Goal: Task Accomplishment & Management: Manage account settings

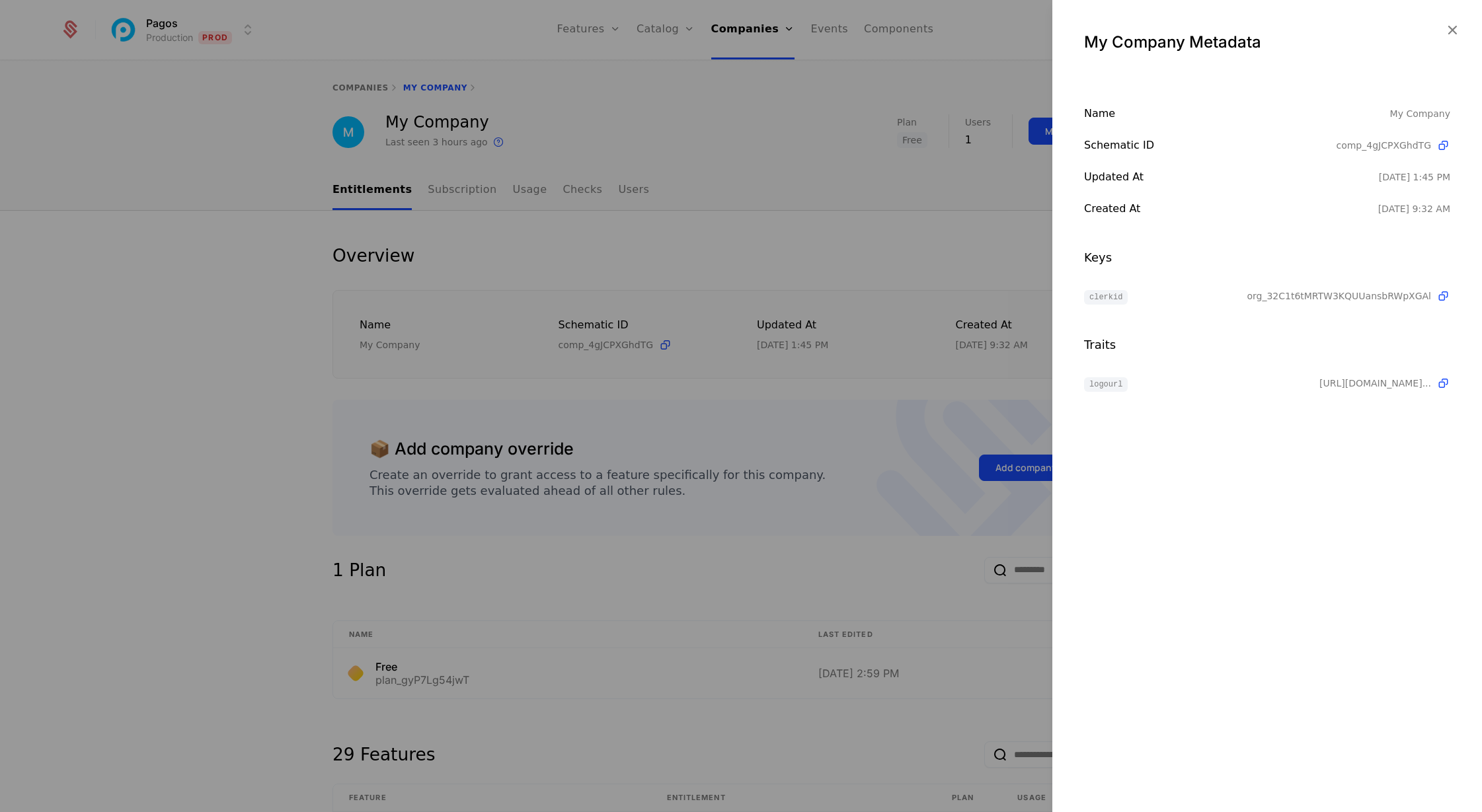
select select "***"
click at [1453, 27] on icon "button" at bounding box center [1452, 29] width 17 height 17
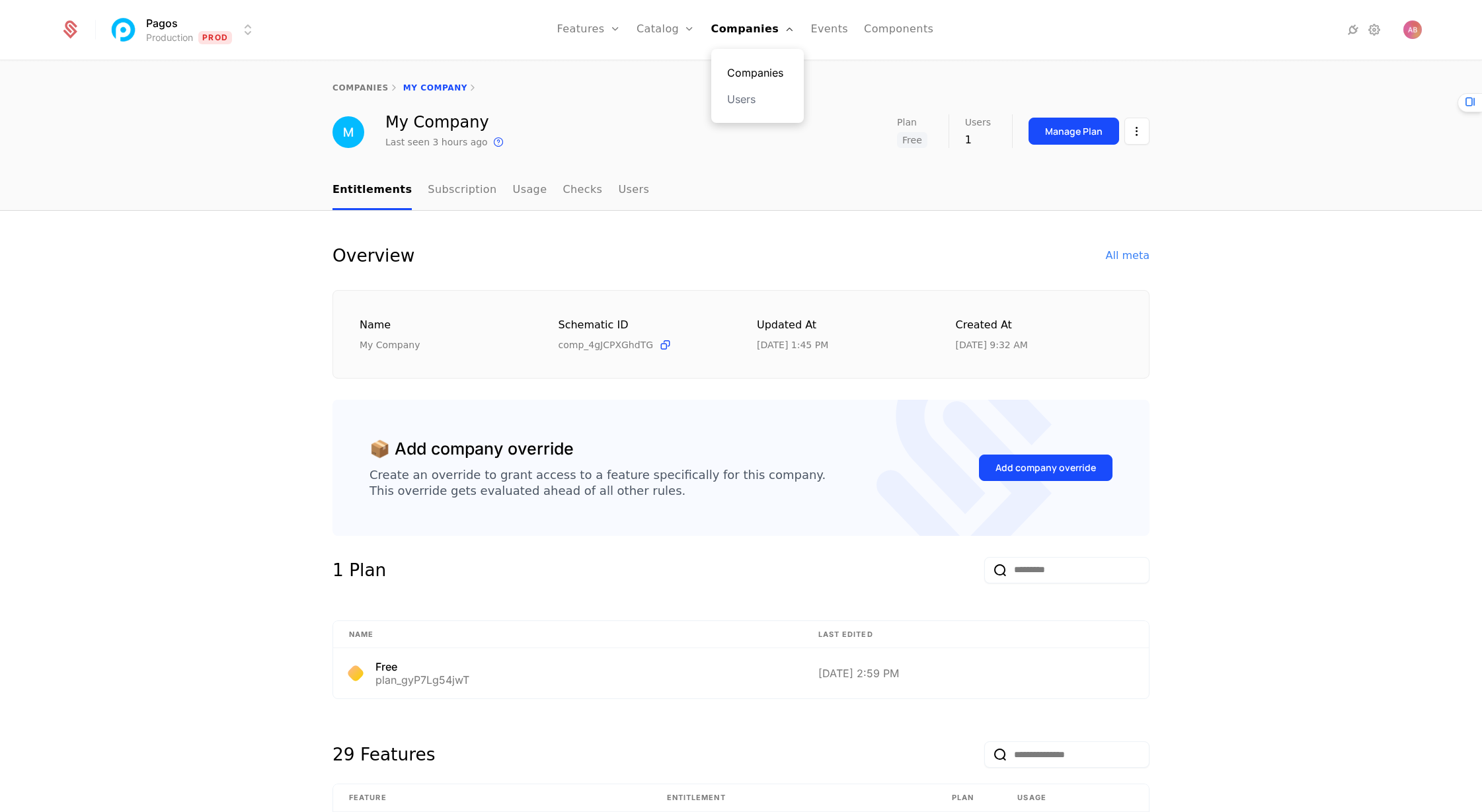
click at [754, 75] on link "Companies" at bounding box center [757, 73] width 61 height 16
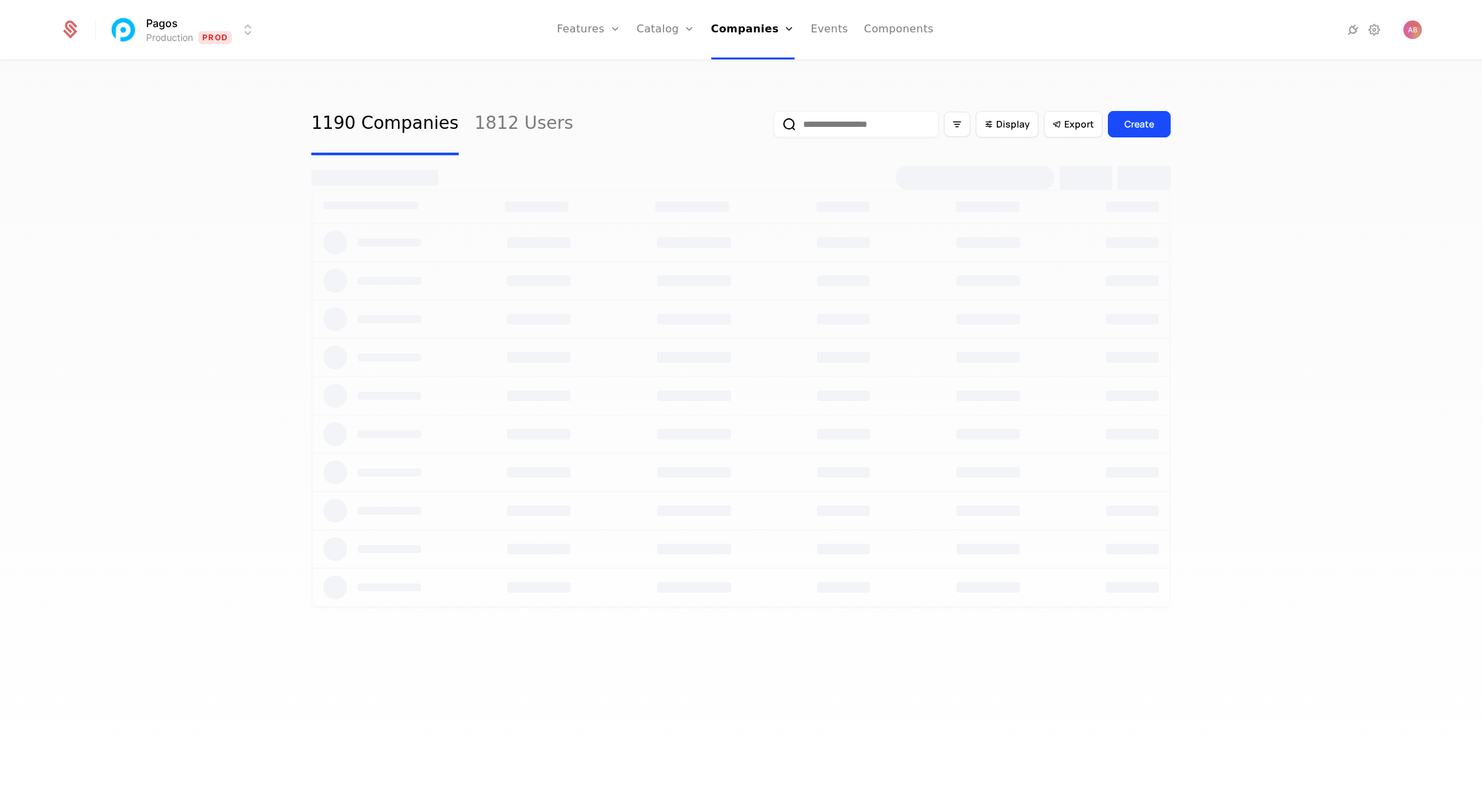
click at [836, 119] on input "email" at bounding box center [856, 124] width 165 height 27
paste input "**********"
type input "**********"
click at [764, 127] on button "submit" at bounding box center [764, 127] width 0 height 0
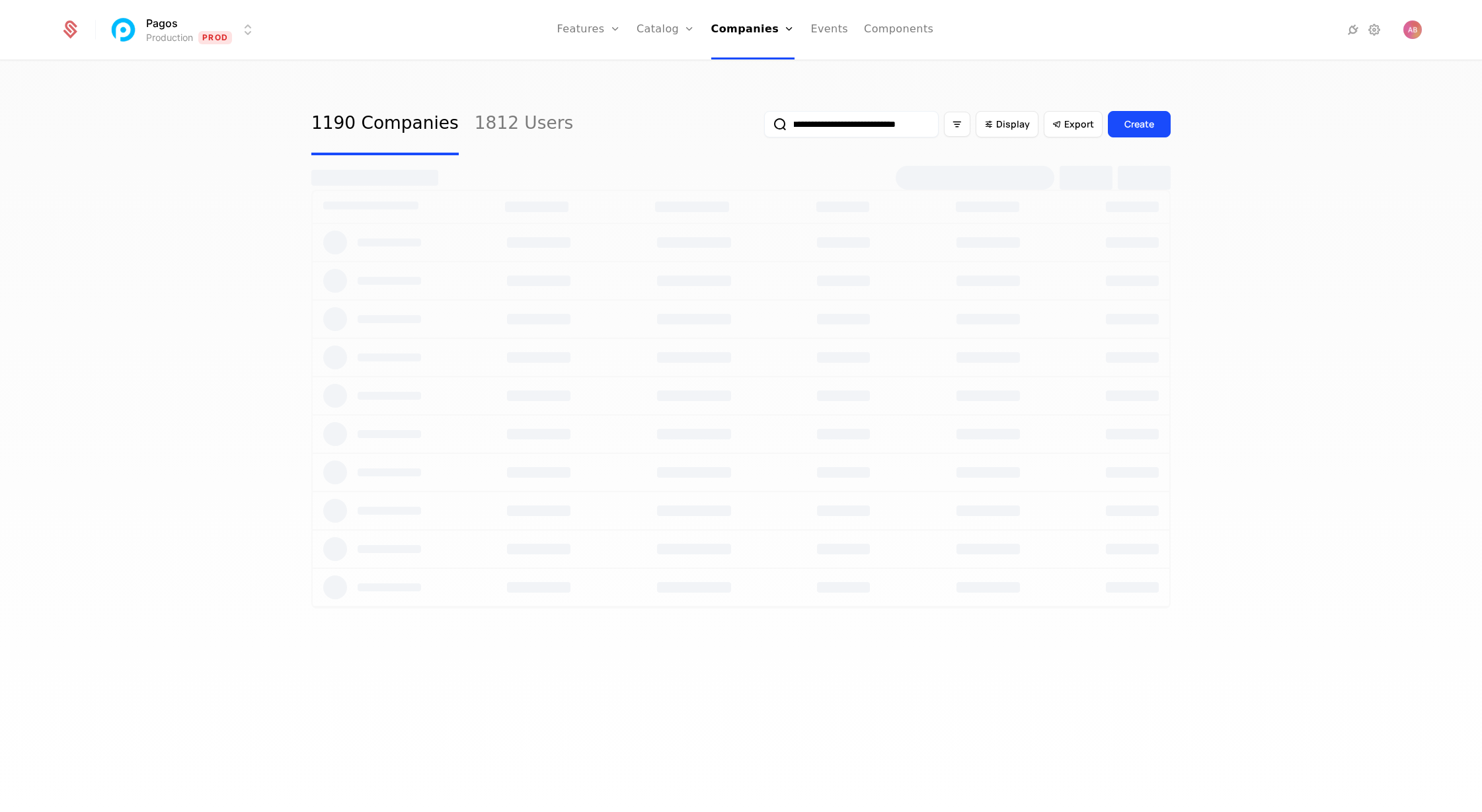
select select "***"
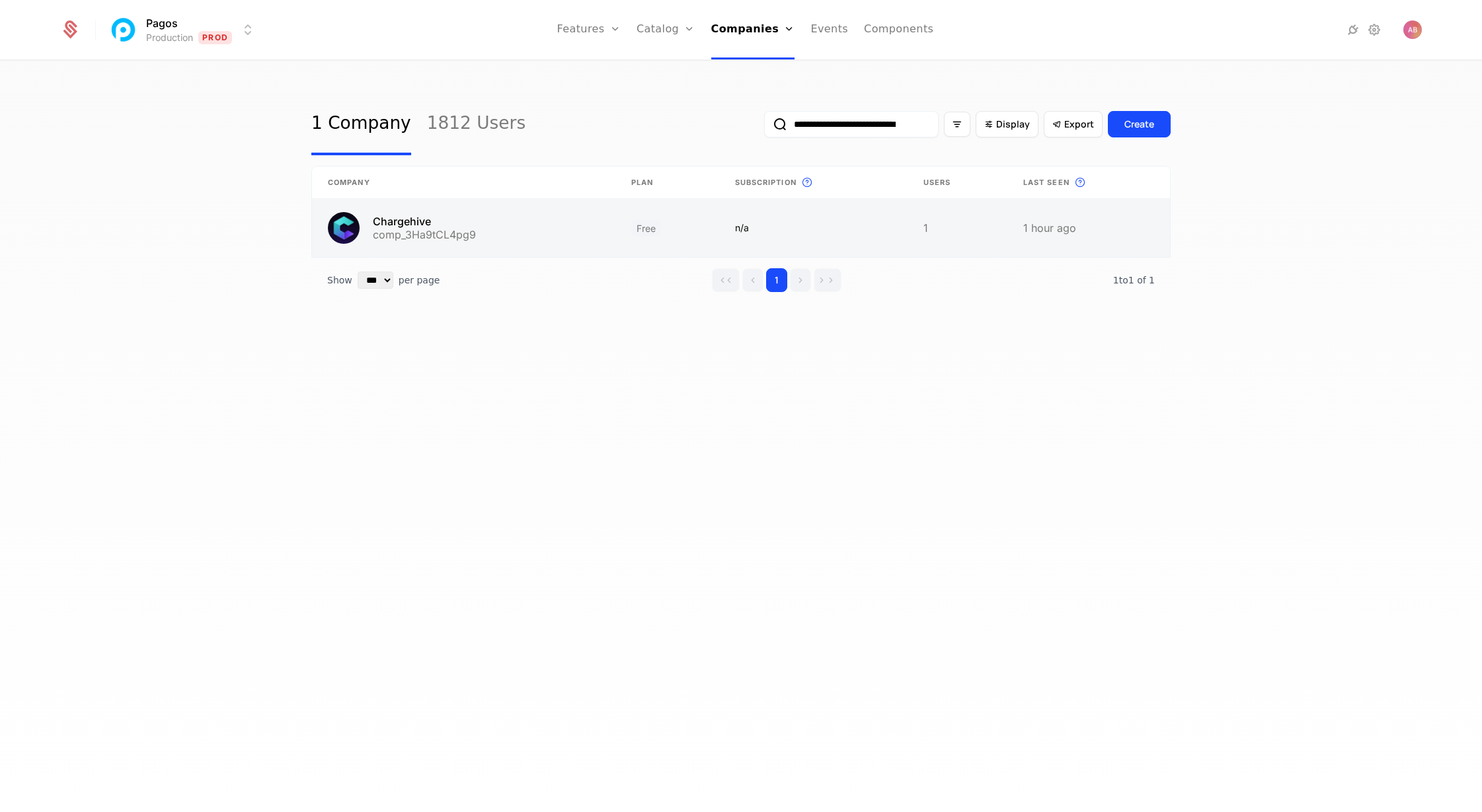
click at [444, 220] on link at bounding box center [463, 227] width 304 height 58
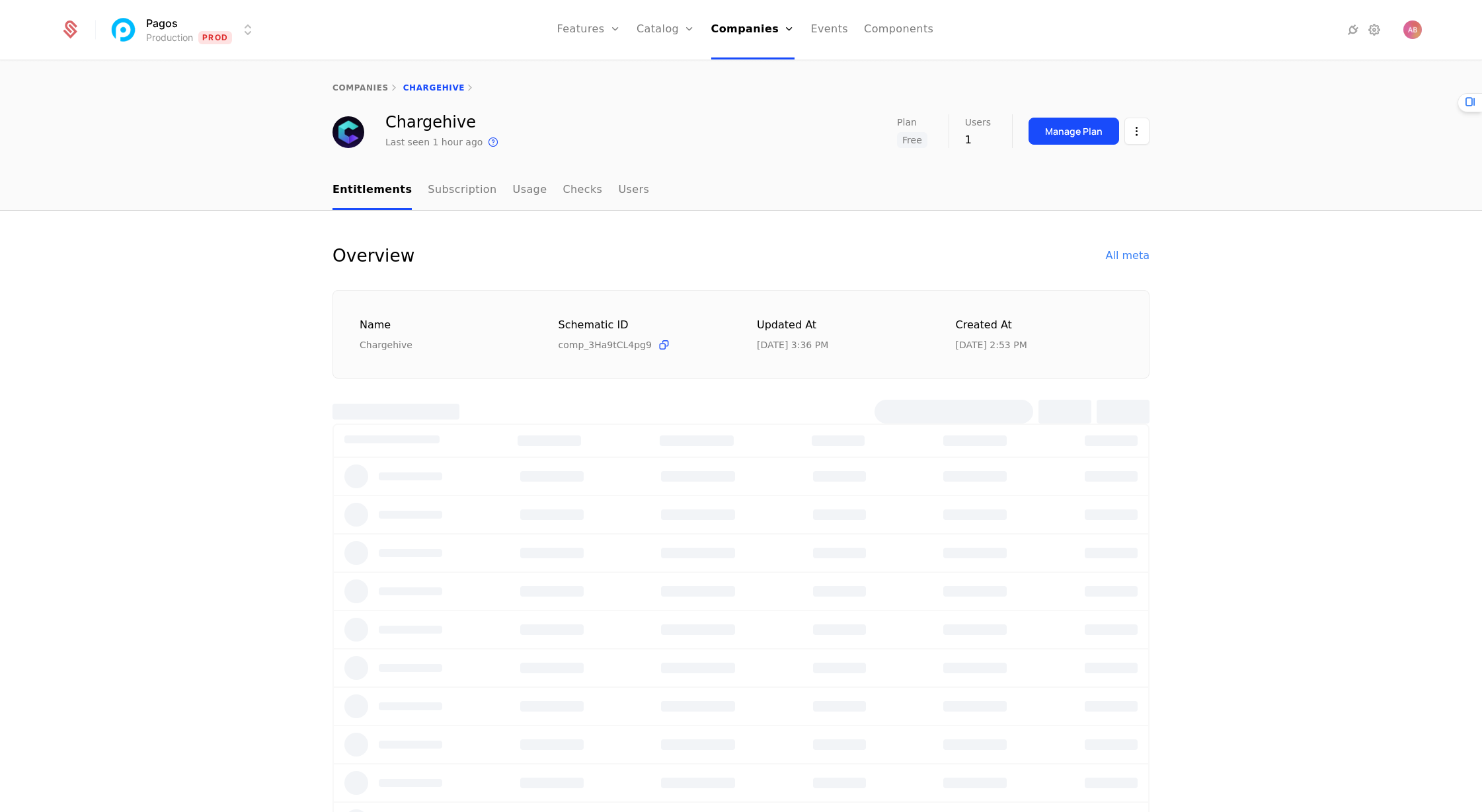
select select "***"
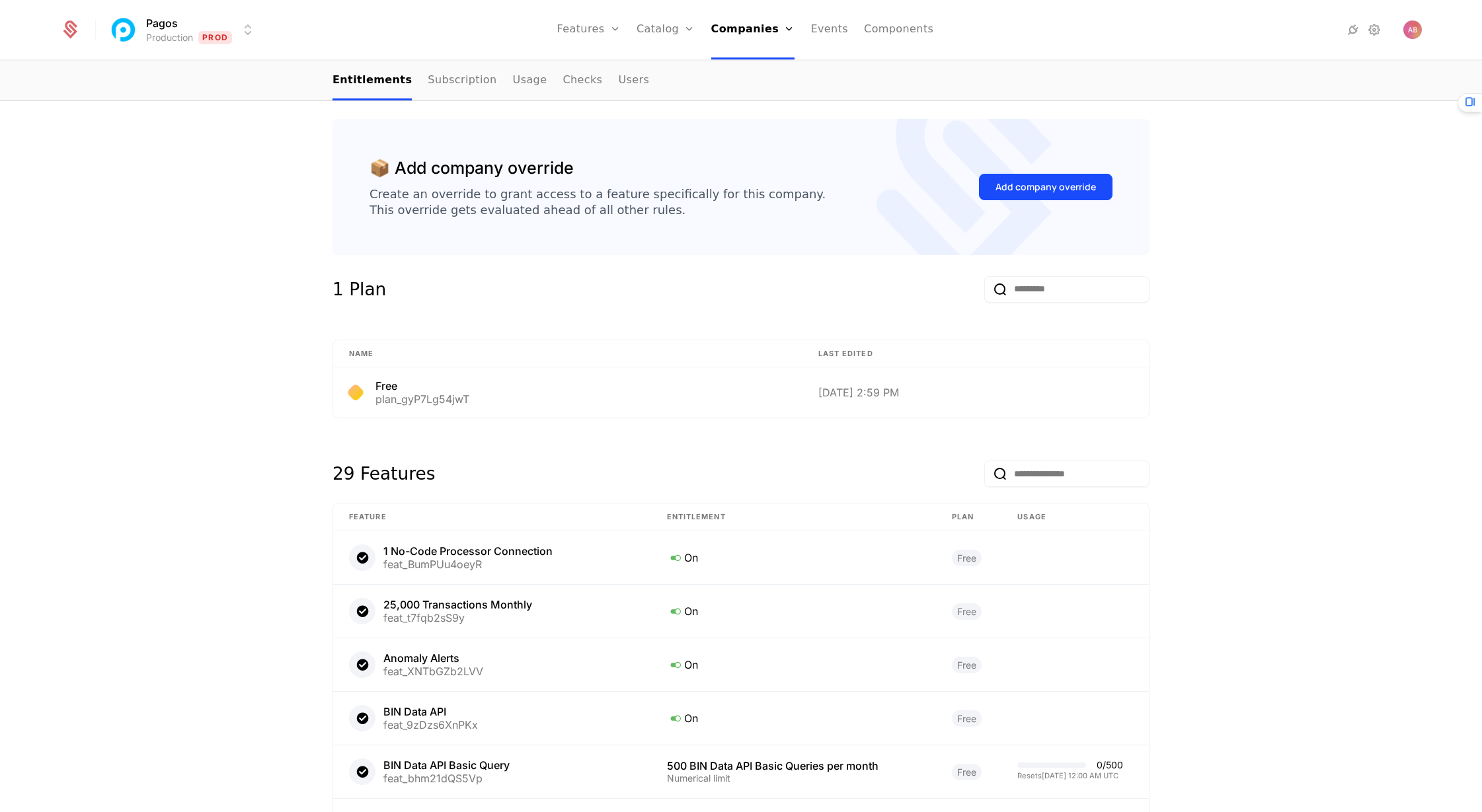
scroll to position [285, 0]
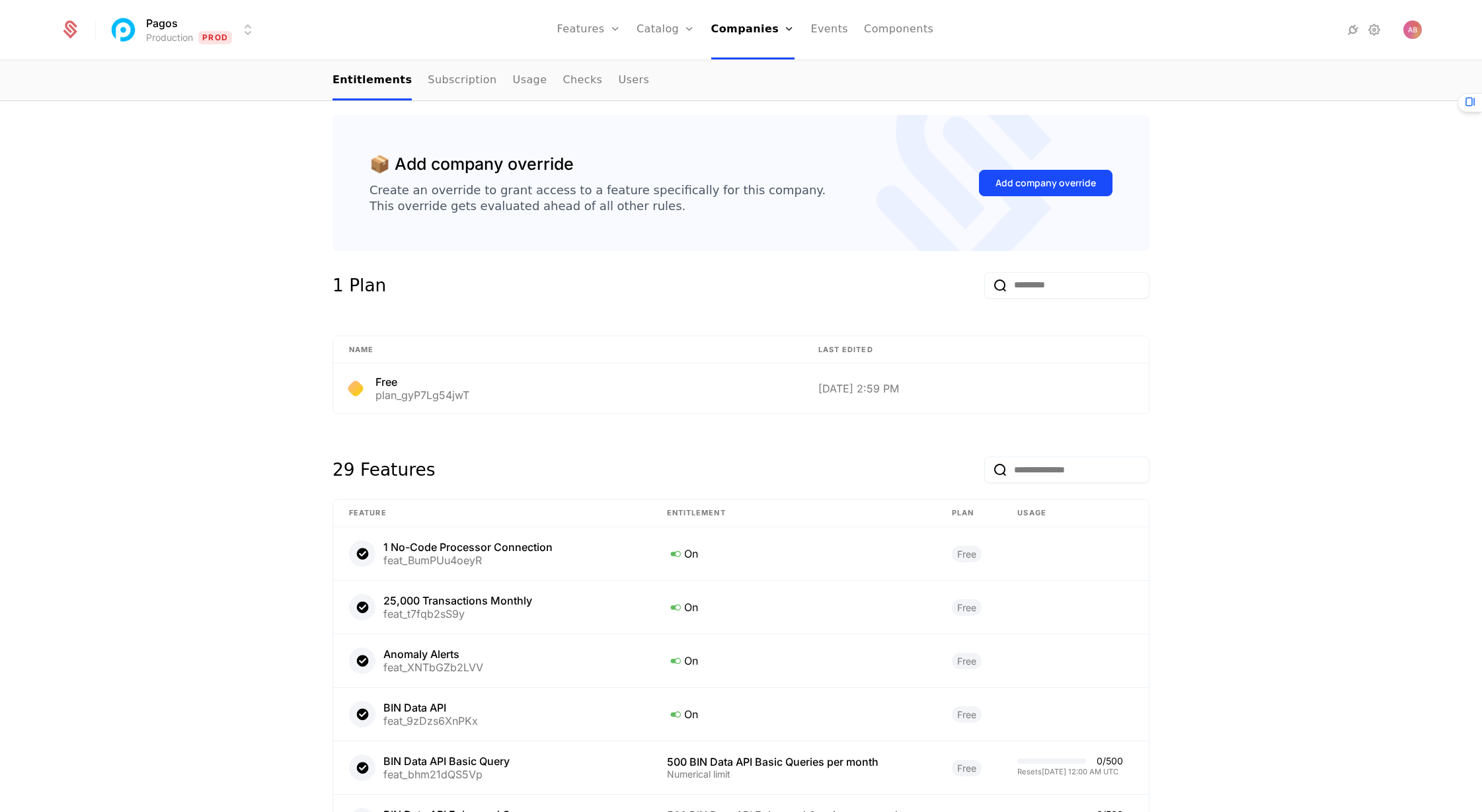
click at [748, 273] on div "1 Plan" at bounding box center [741, 293] width 817 height 43
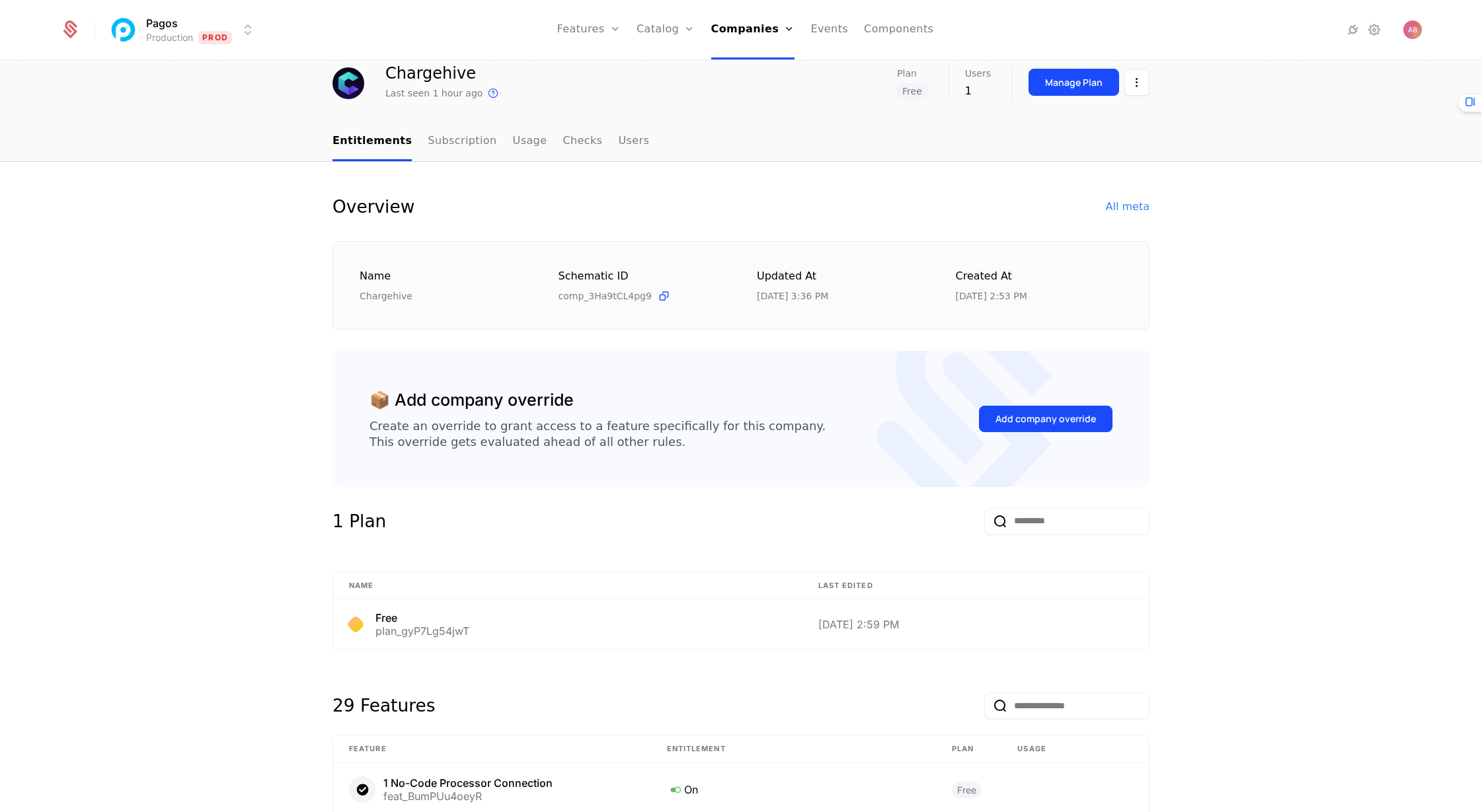
scroll to position [33, 0]
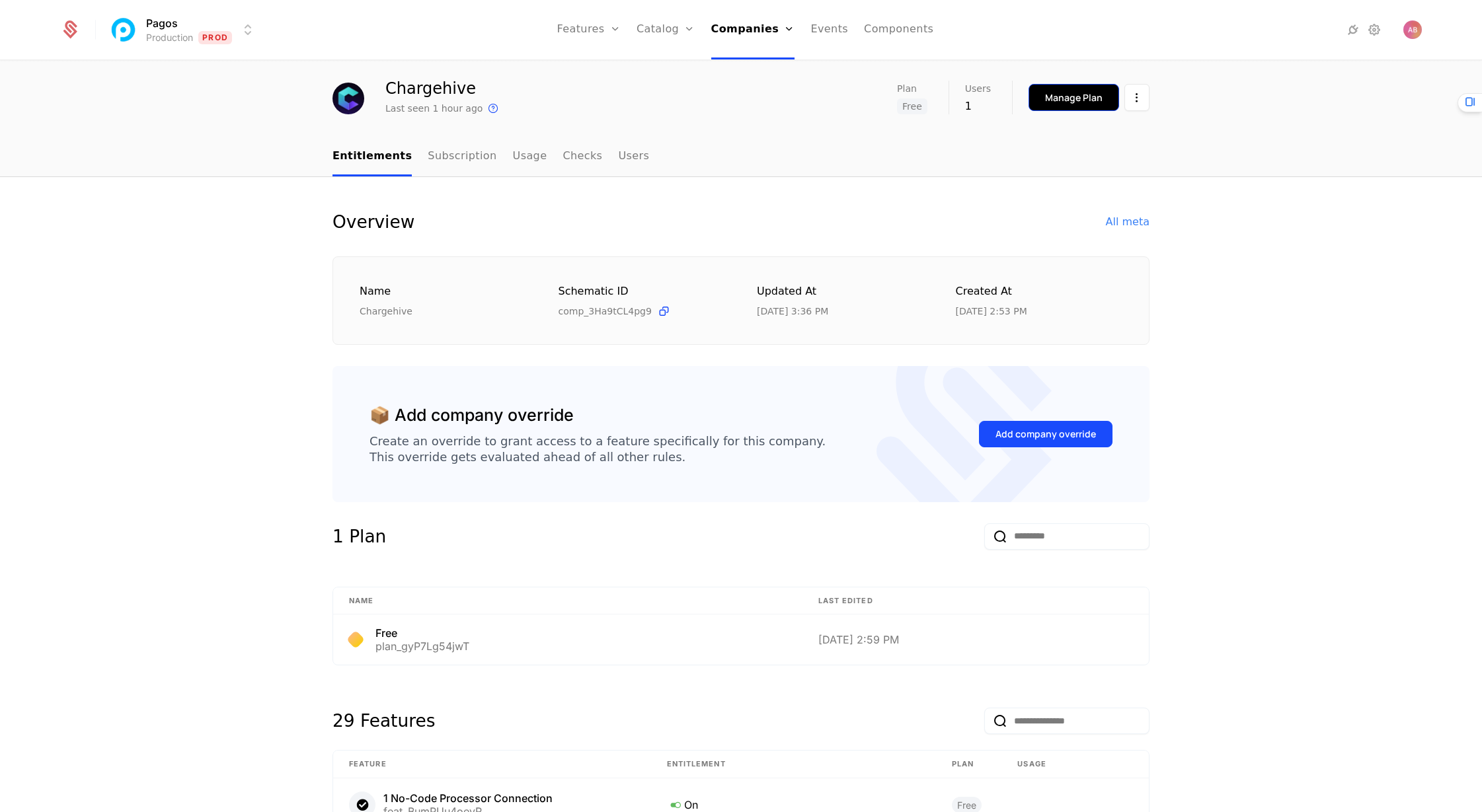
click at [1058, 94] on div "Manage Plan" at bounding box center [1074, 98] width 57 height 13
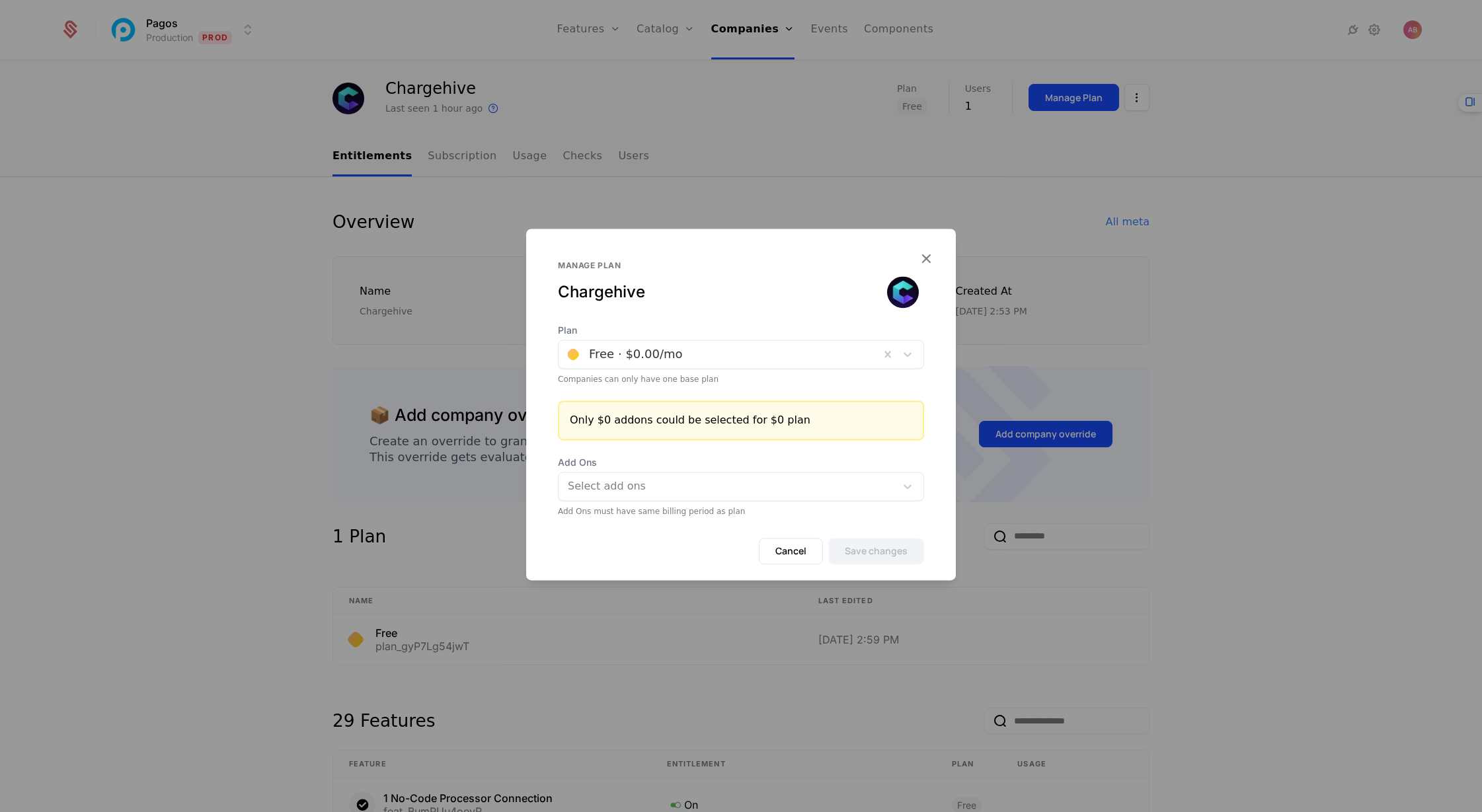
click at [701, 488] on div at bounding box center [728, 486] width 319 height 19
click at [777, 451] on div "Plan Free · $0.00 /mo Companies can only have one base plan Only $0 addons coul…" at bounding box center [741, 420] width 430 height 193
click at [929, 260] on icon "button" at bounding box center [926, 258] width 17 height 17
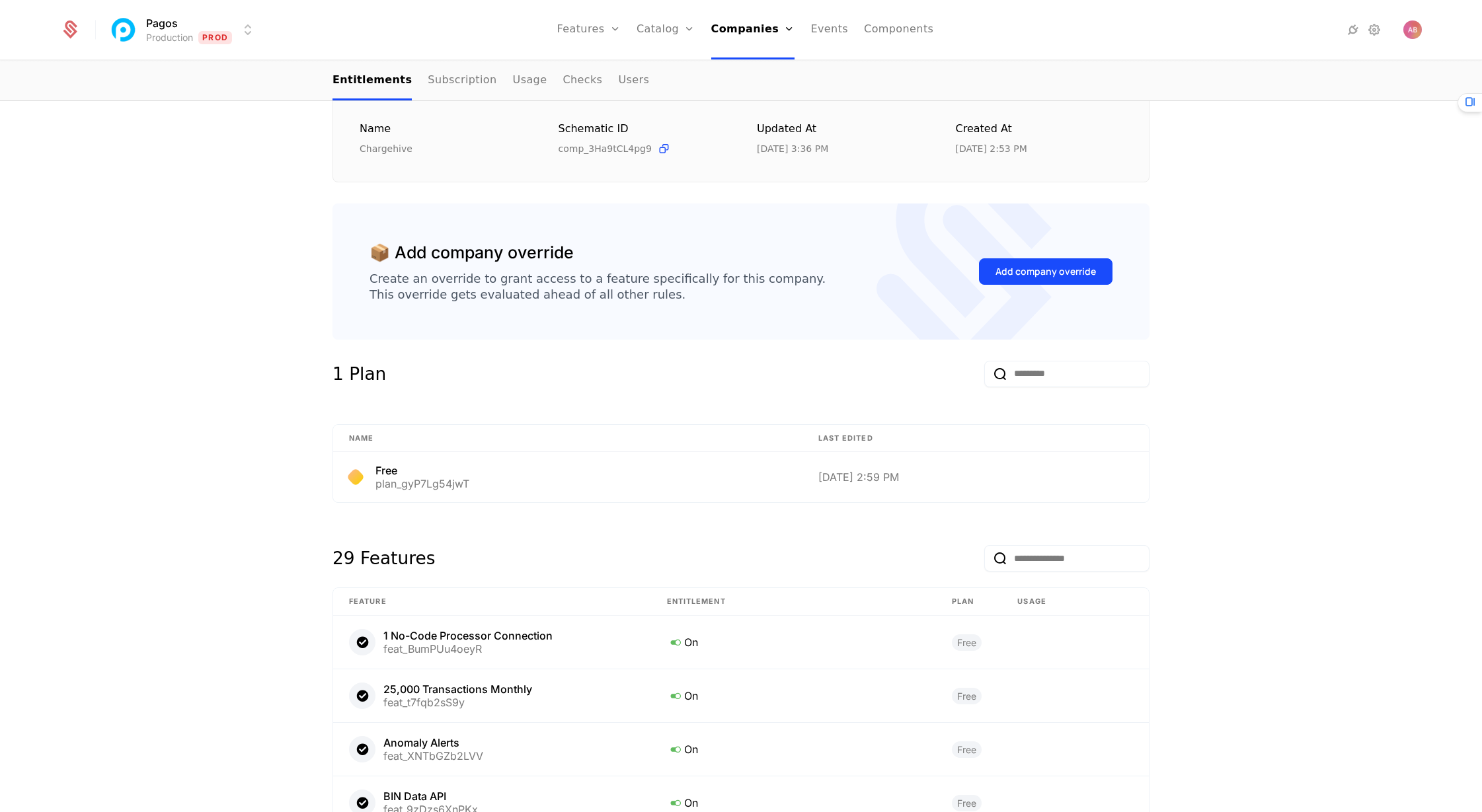
scroll to position [210, 0]
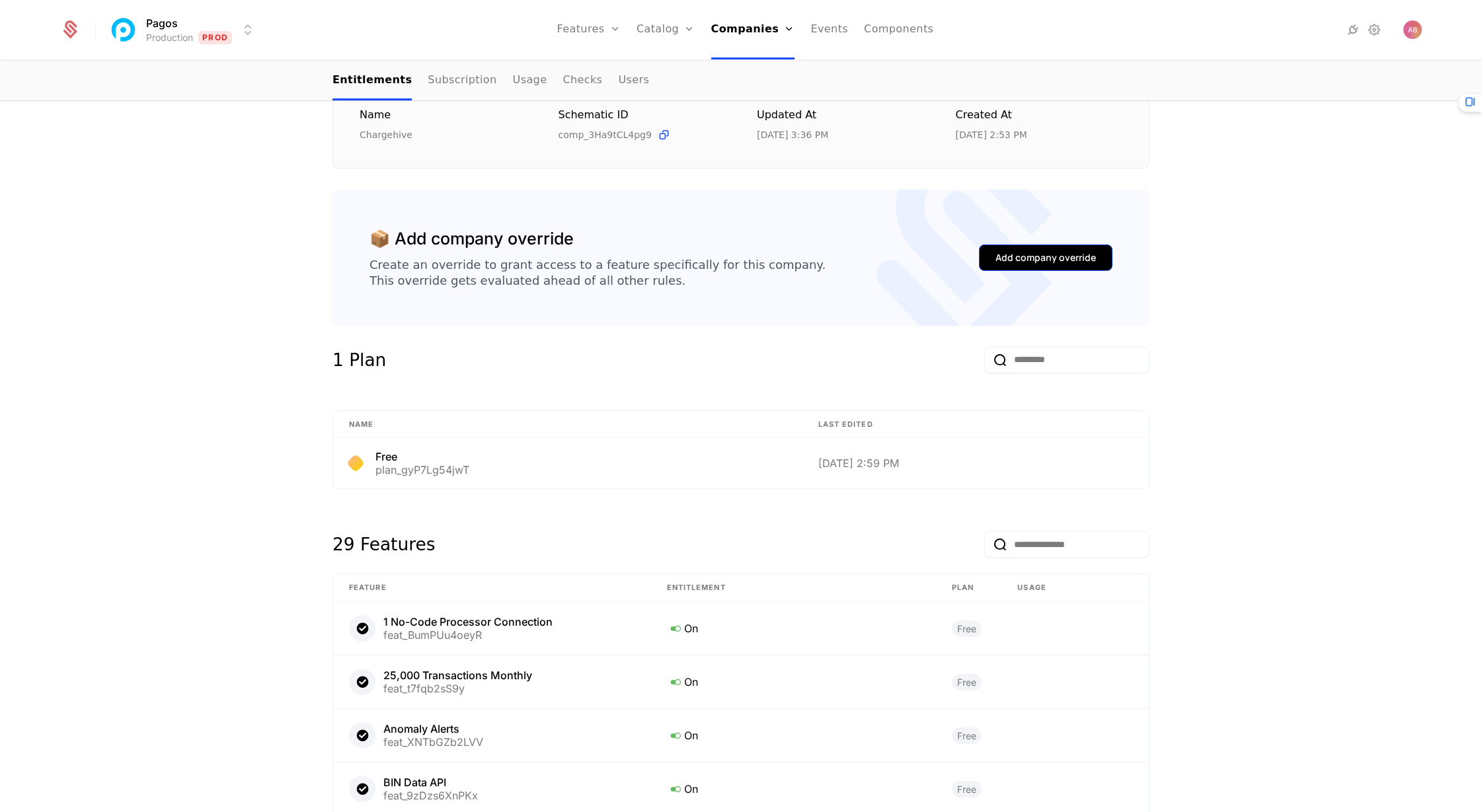
click at [1035, 255] on div "Add company override" at bounding box center [1046, 257] width 100 height 13
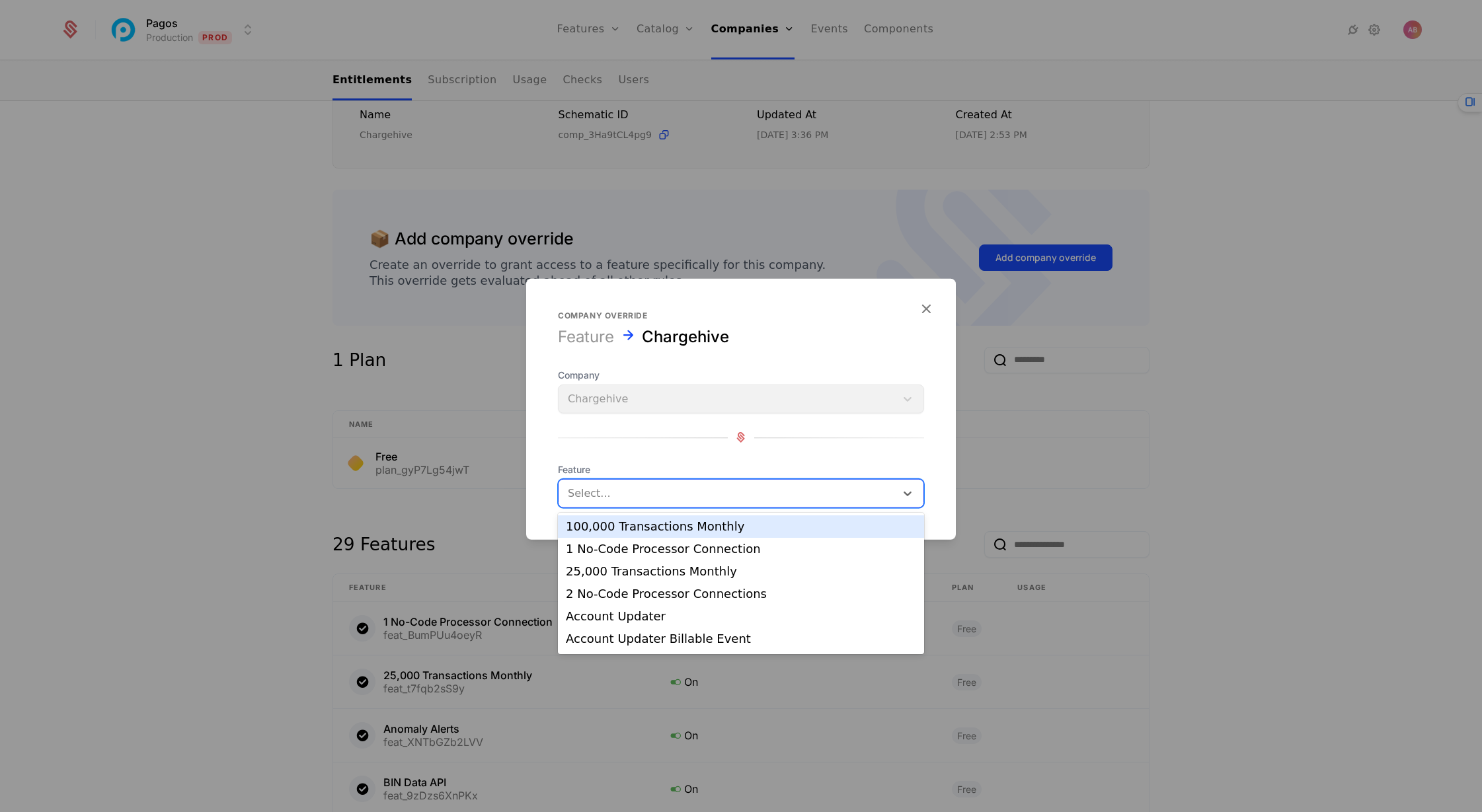
click at [640, 497] on div at bounding box center [727, 493] width 319 height 19
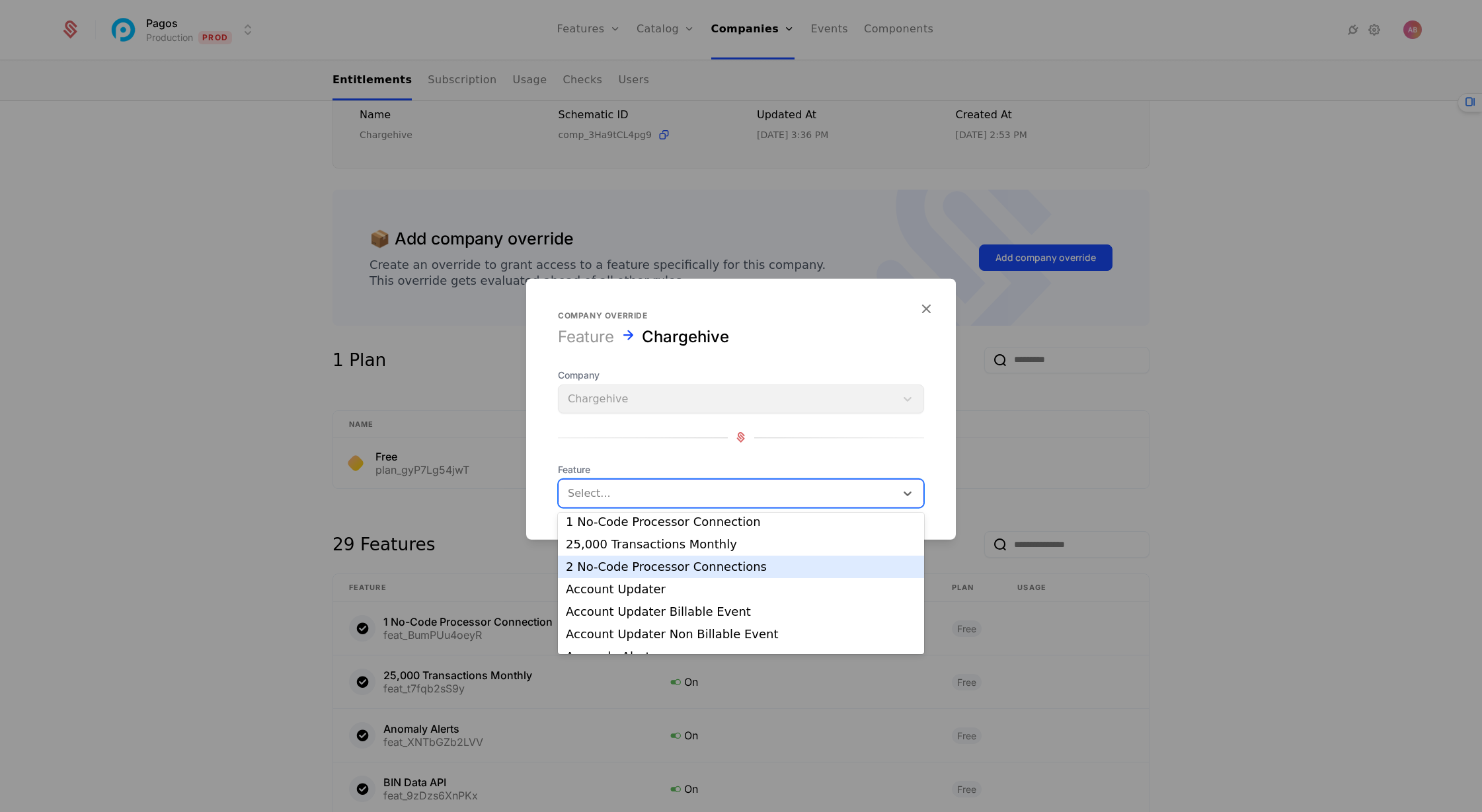
scroll to position [33, 0]
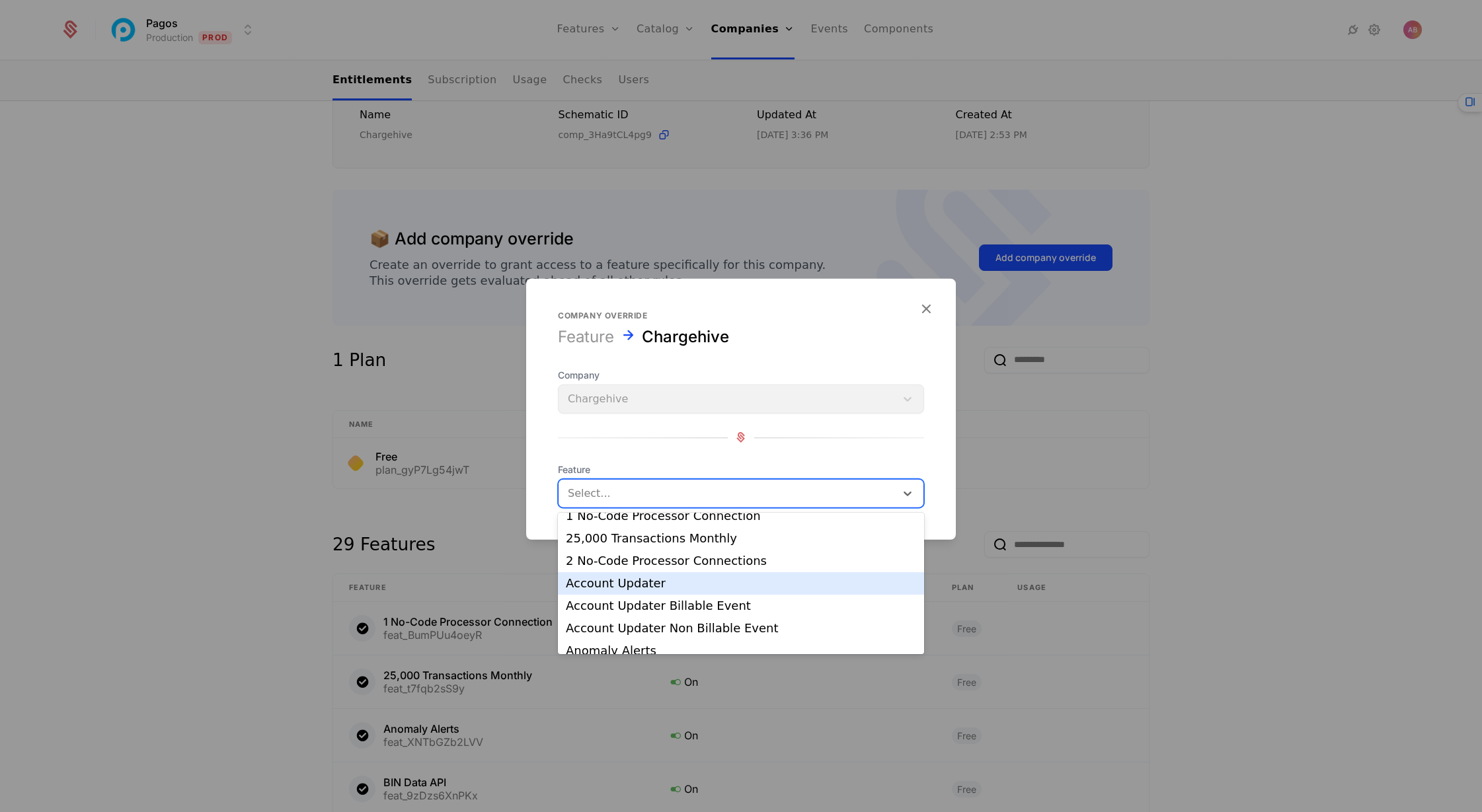
click at [645, 589] on div "Account Updater" at bounding box center [741, 583] width 350 height 12
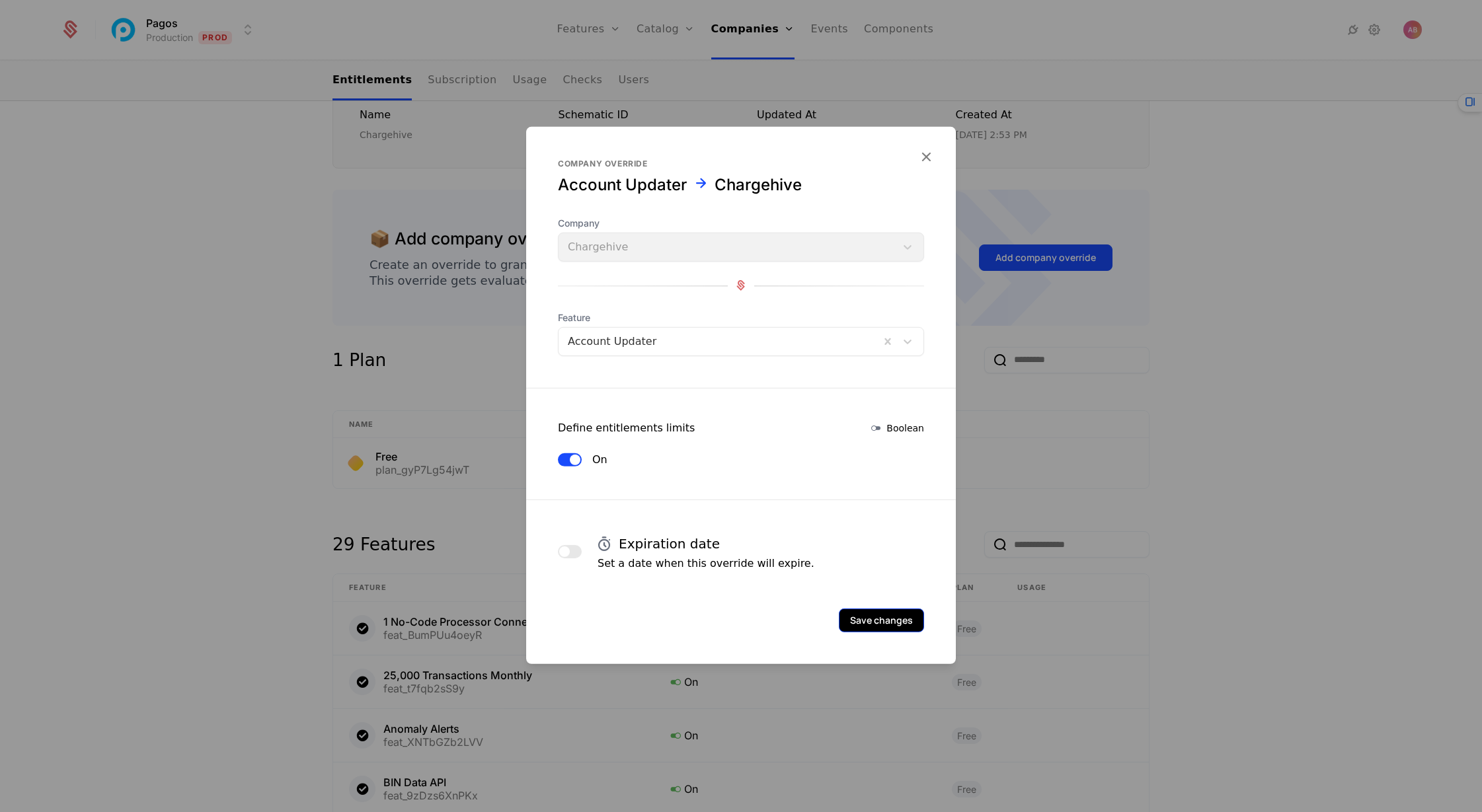
click at [877, 622] on button "Save changes" at bounding box center [881, 620] width 85 height 24
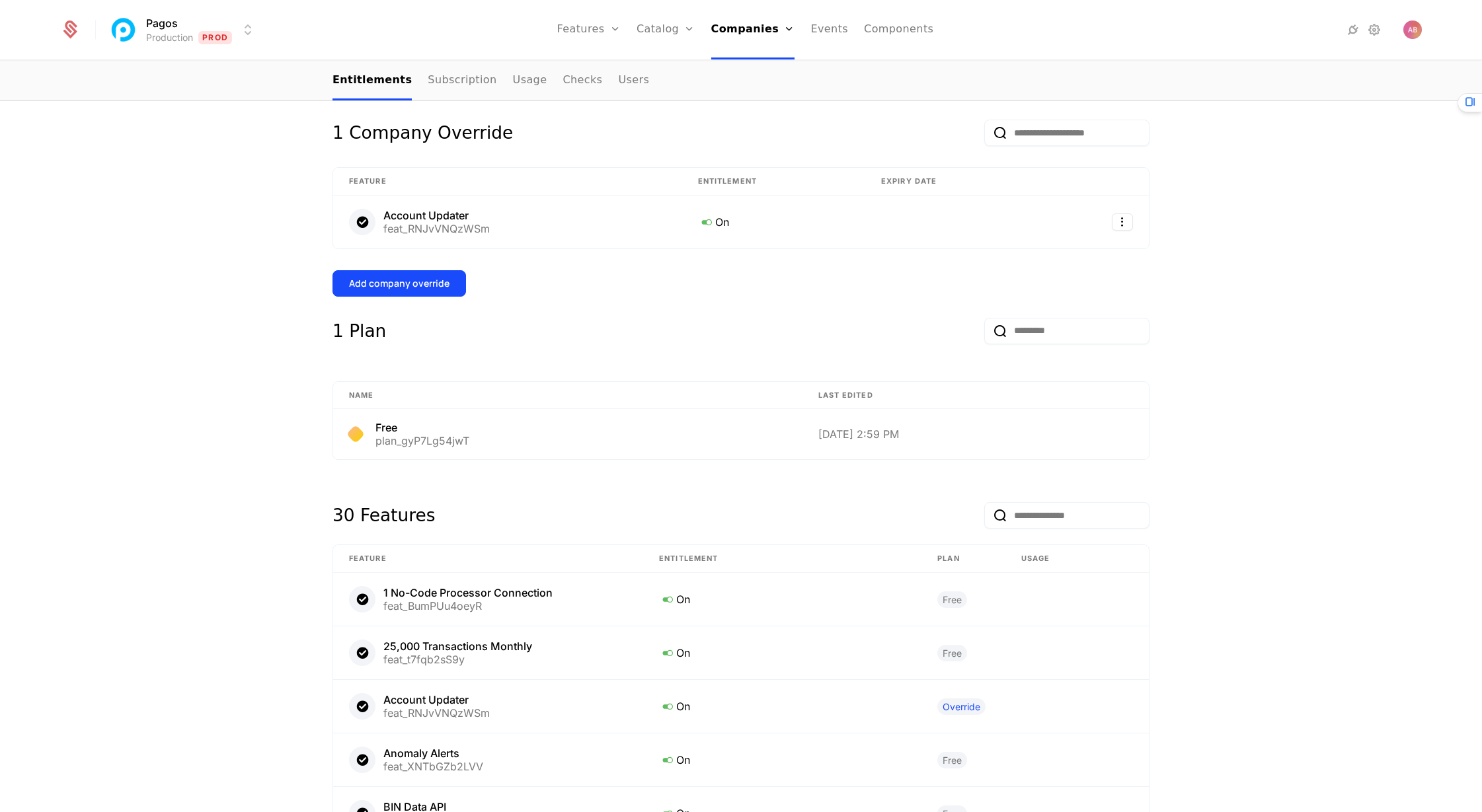
scroll to position [339, 0]
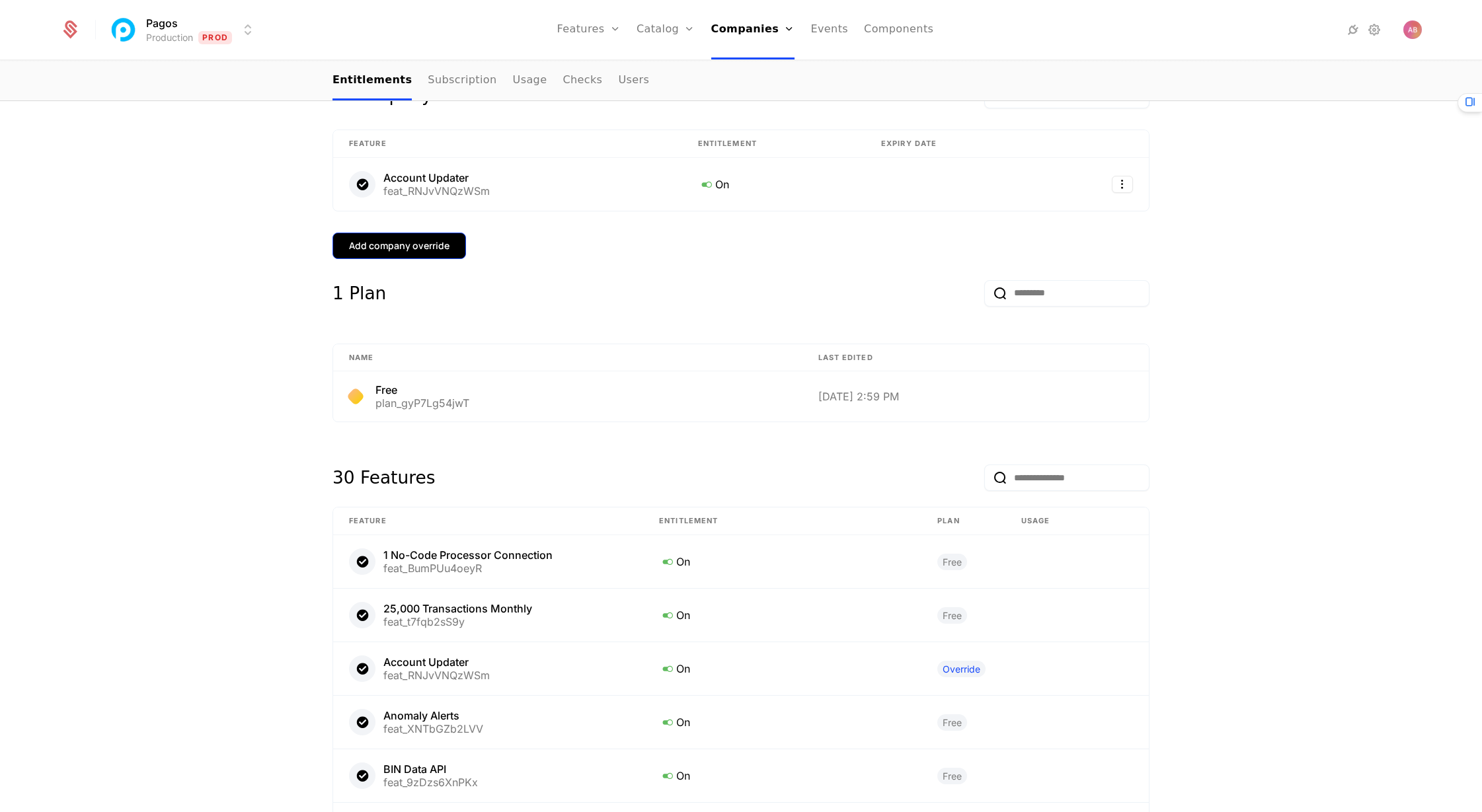
click at [427, 249] on div "Add company override" at bounding box center [399, 246] width 100 height 13
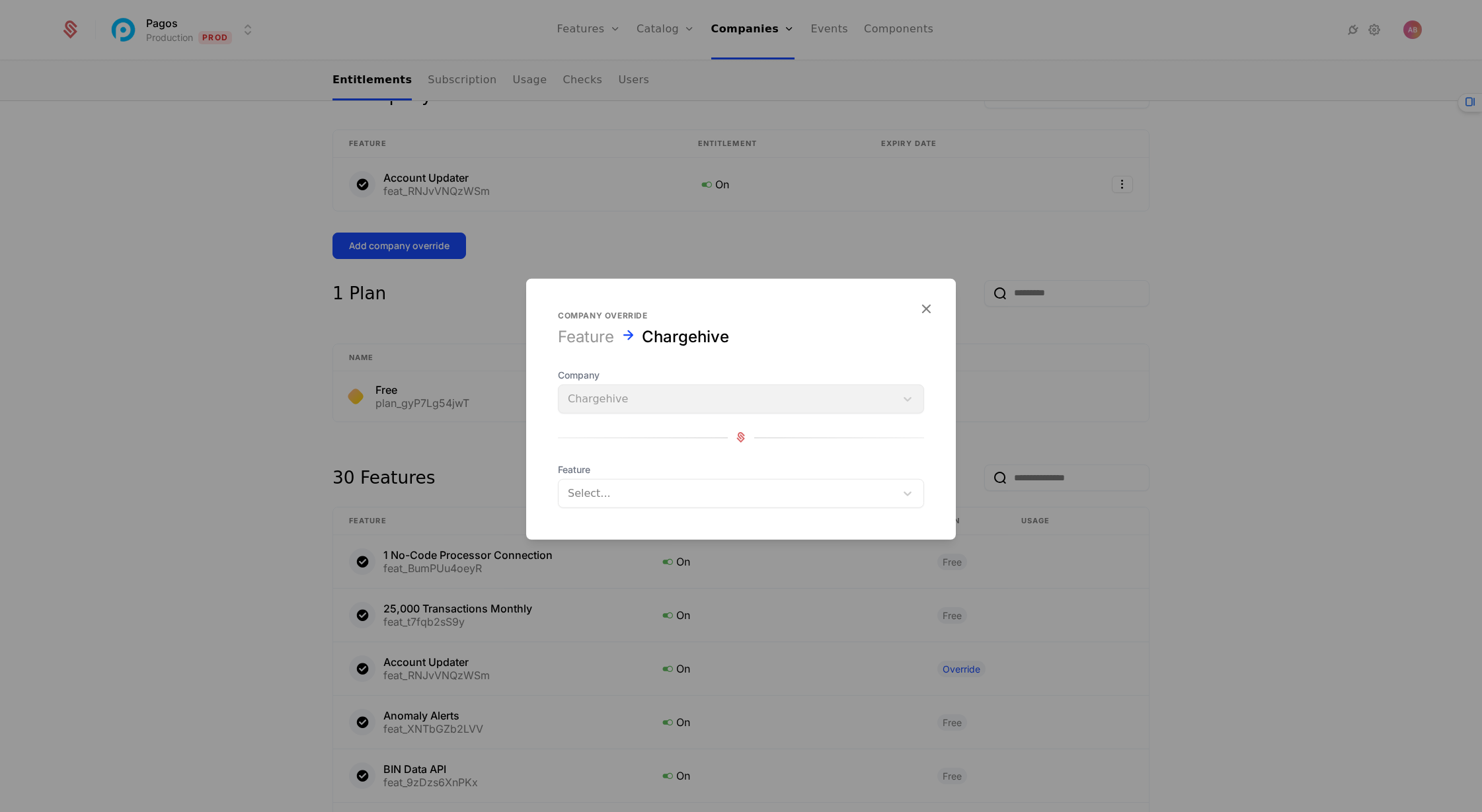
click at [738, 486] on div at bounding box center [727, 493] width 319 height 19
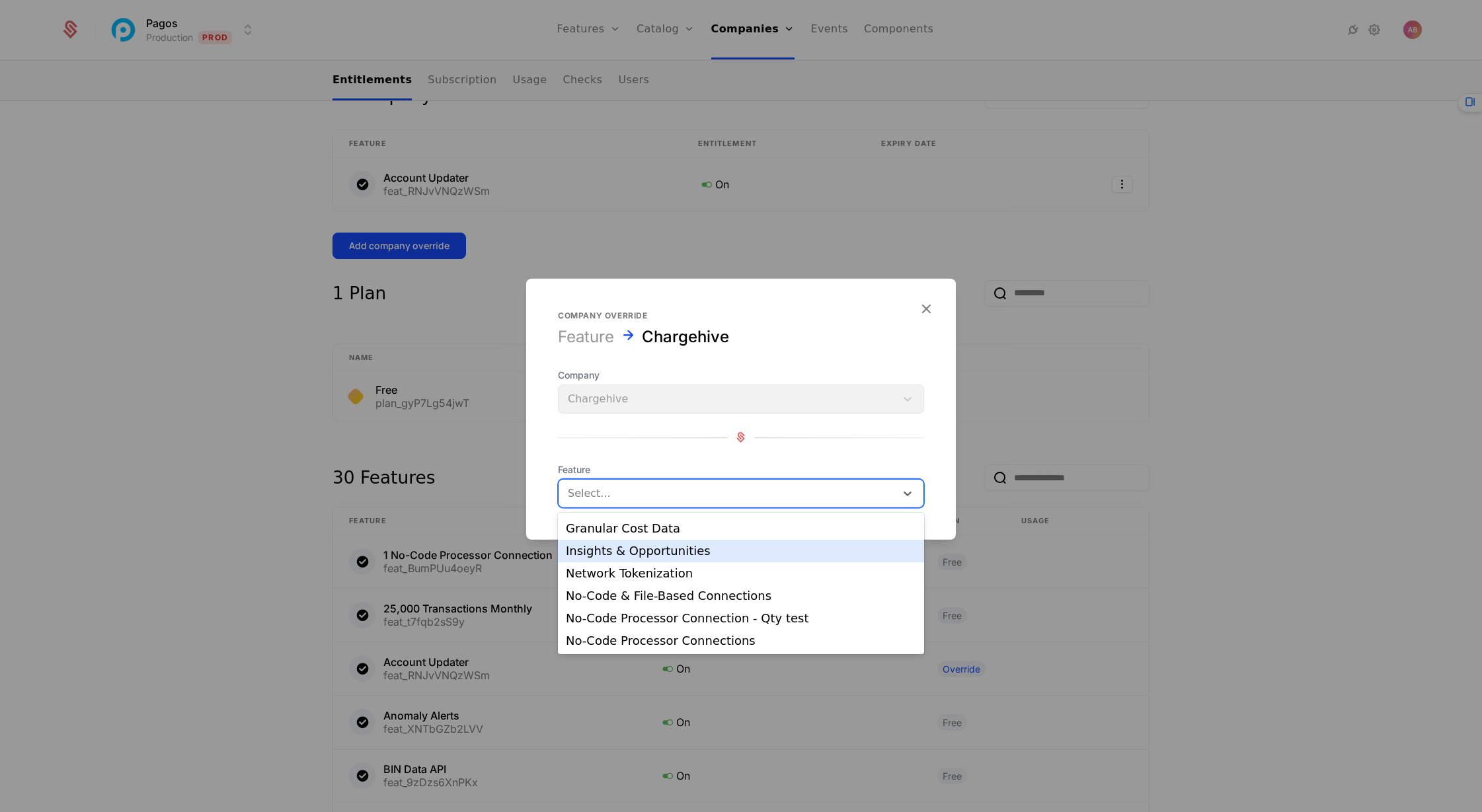
scroll to position [456, 0]
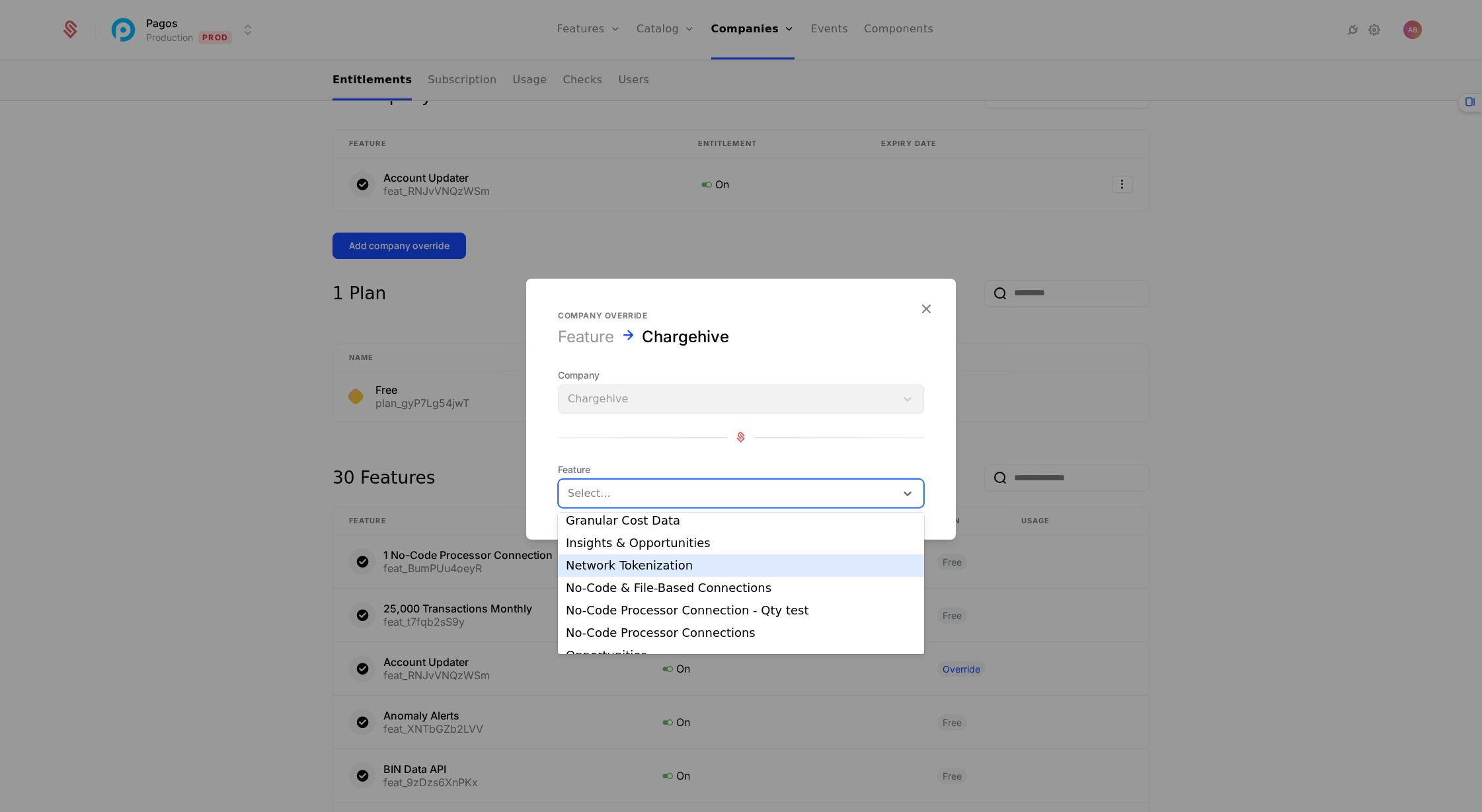
click at [729, 568] on div "Network Tokenization" at bounding box center [741, 565] width 350 height 12
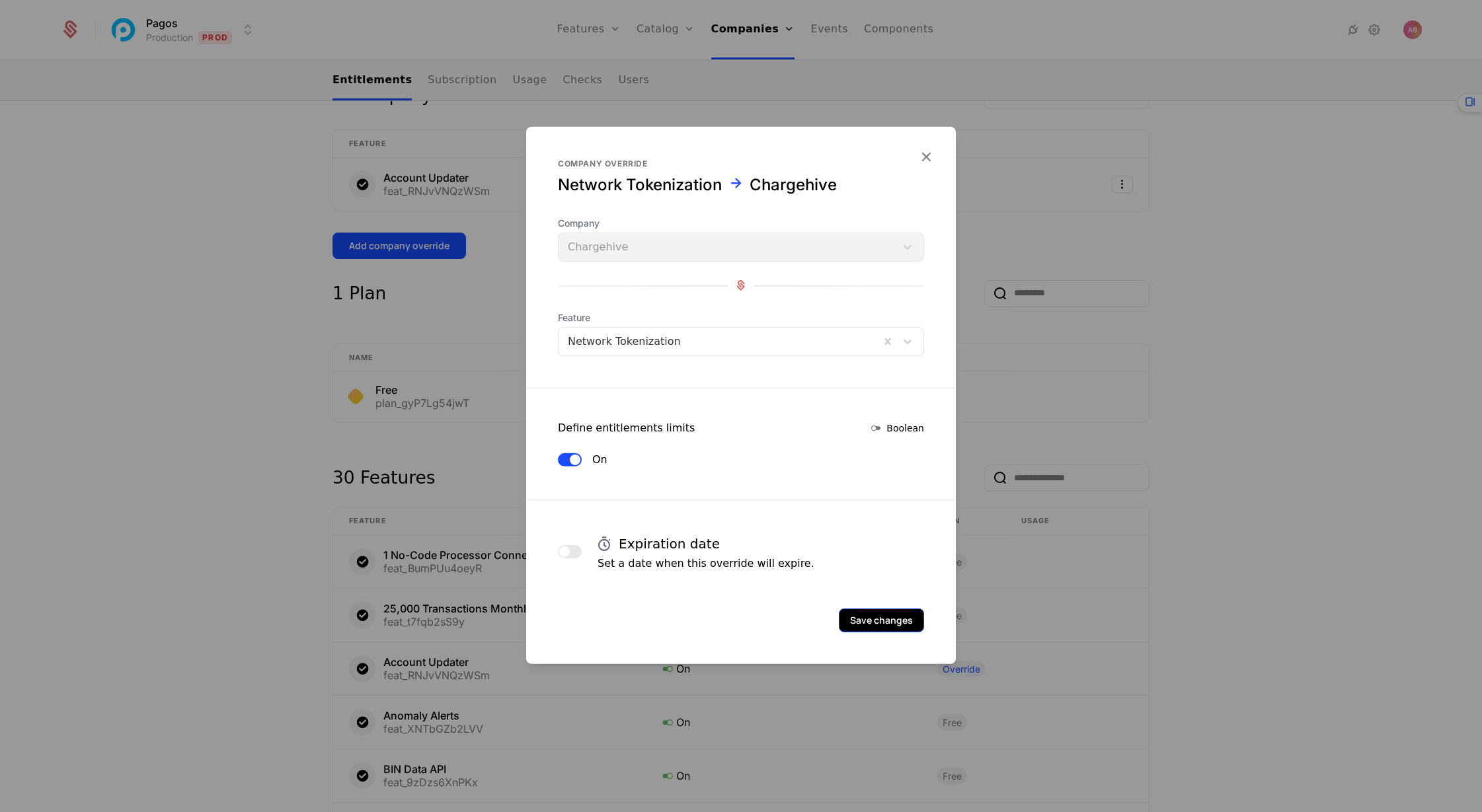
click at [874, 612] on button "Save changes" at bounding box center [881, 620] width 85 height 24
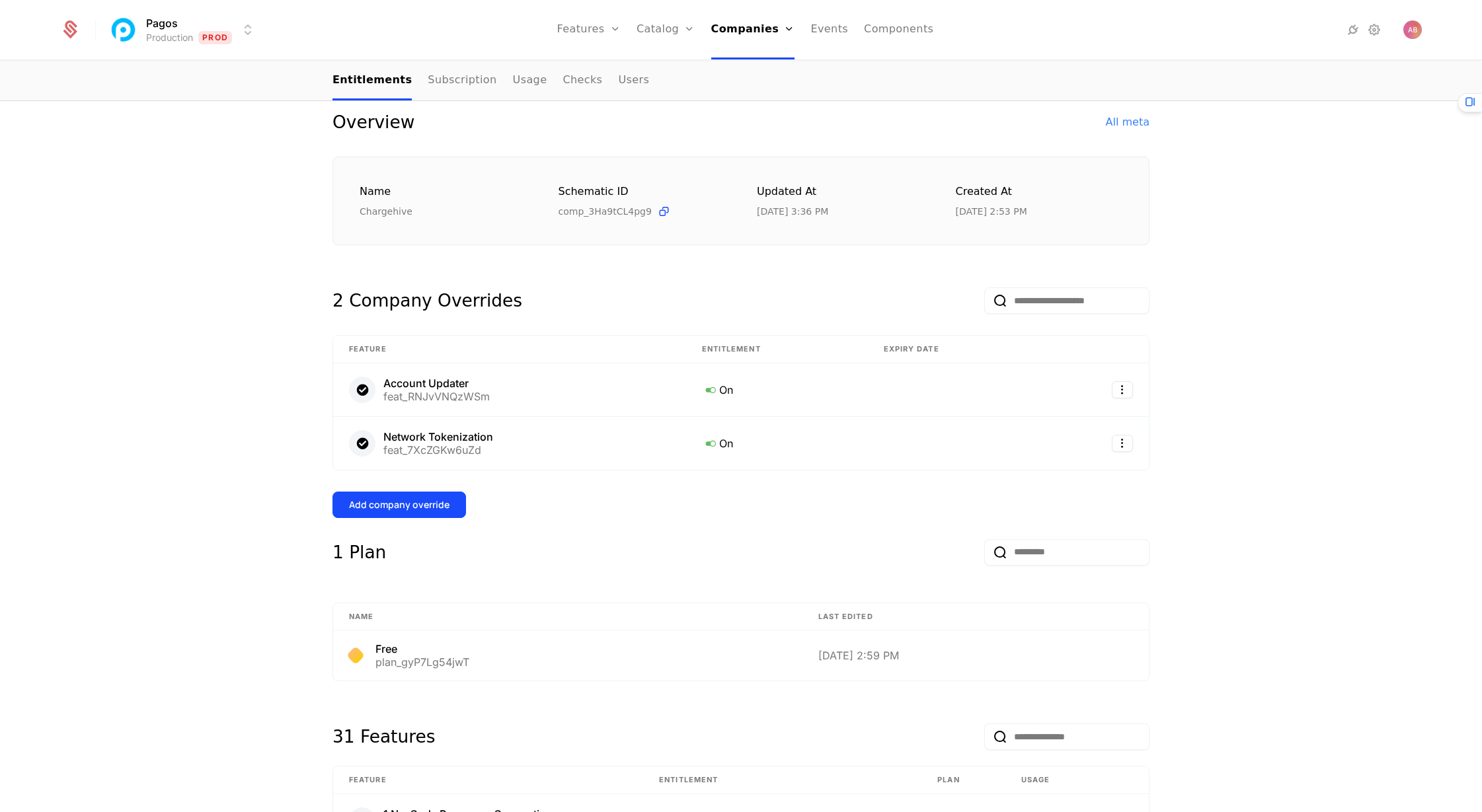
scroll to position [0, 0]
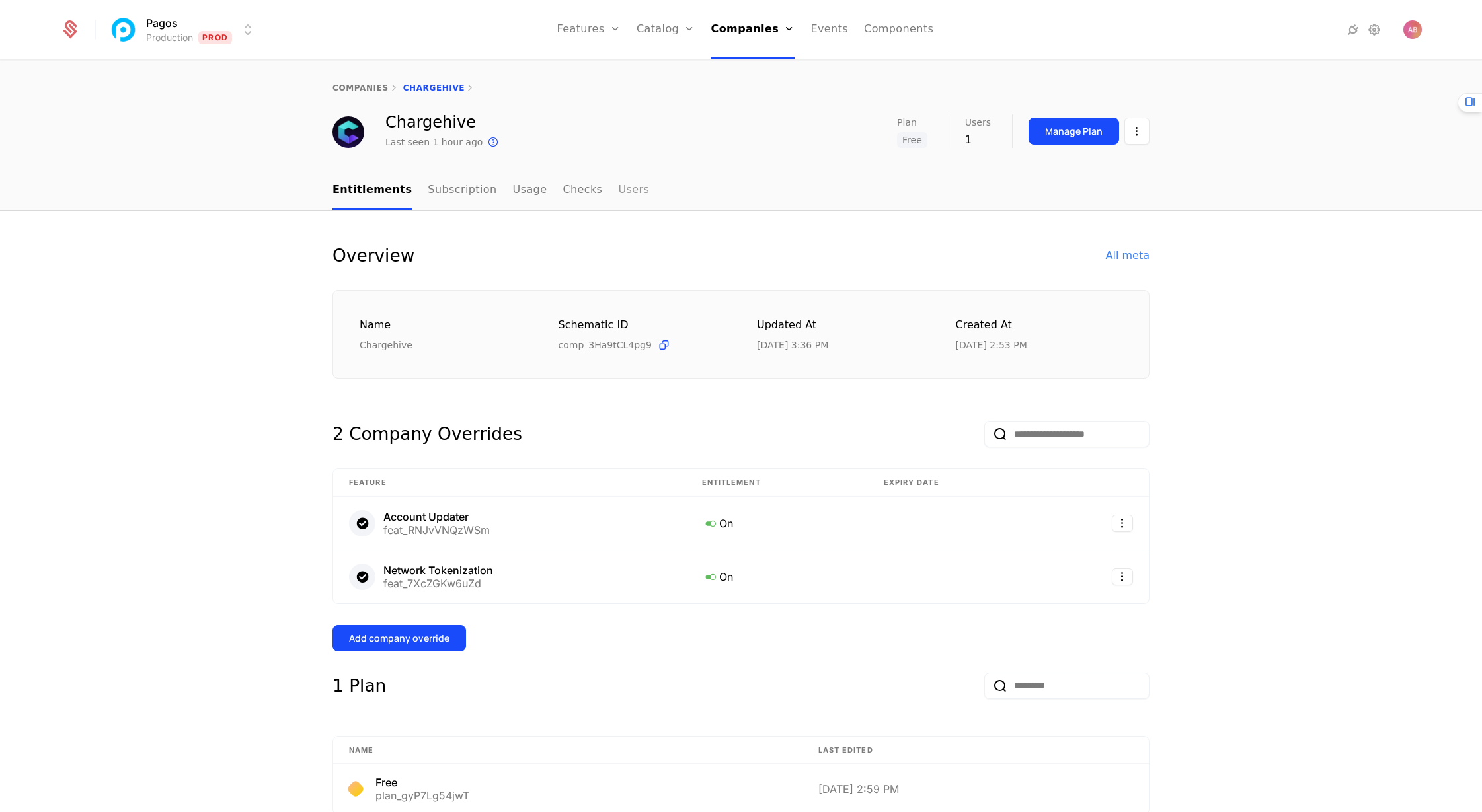
click at [619, 186] on link "Users" at bounding box center [634, 190] width 31 height 39
